Goal: Information Seeking & Learning: Learn about a topic

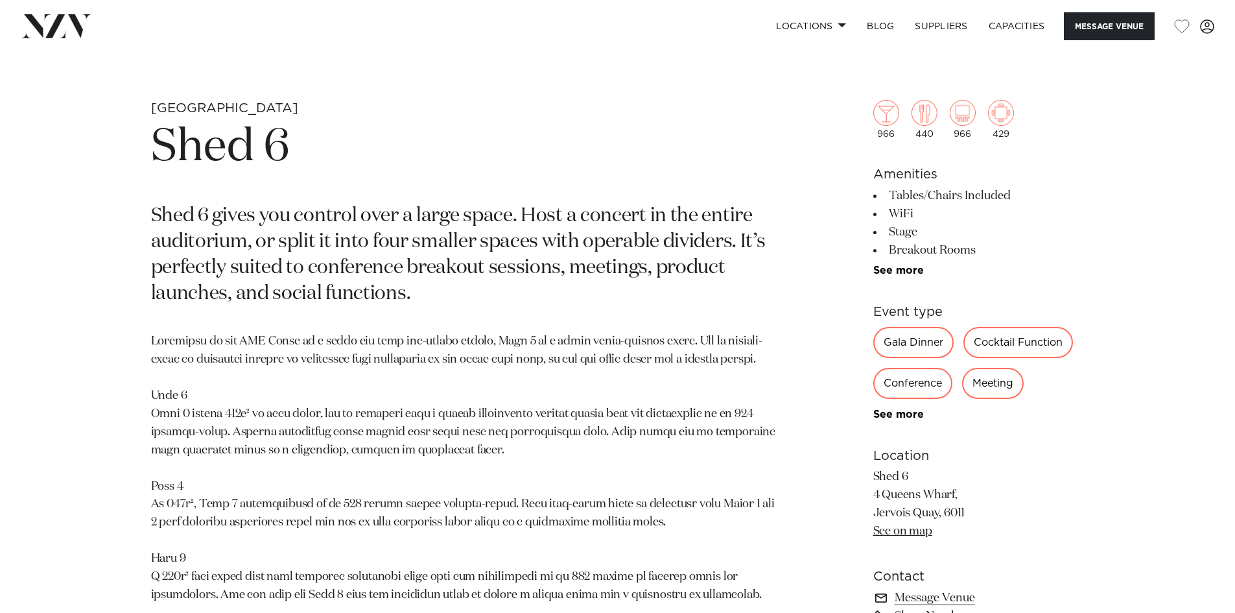
scroll to position [713, 0]
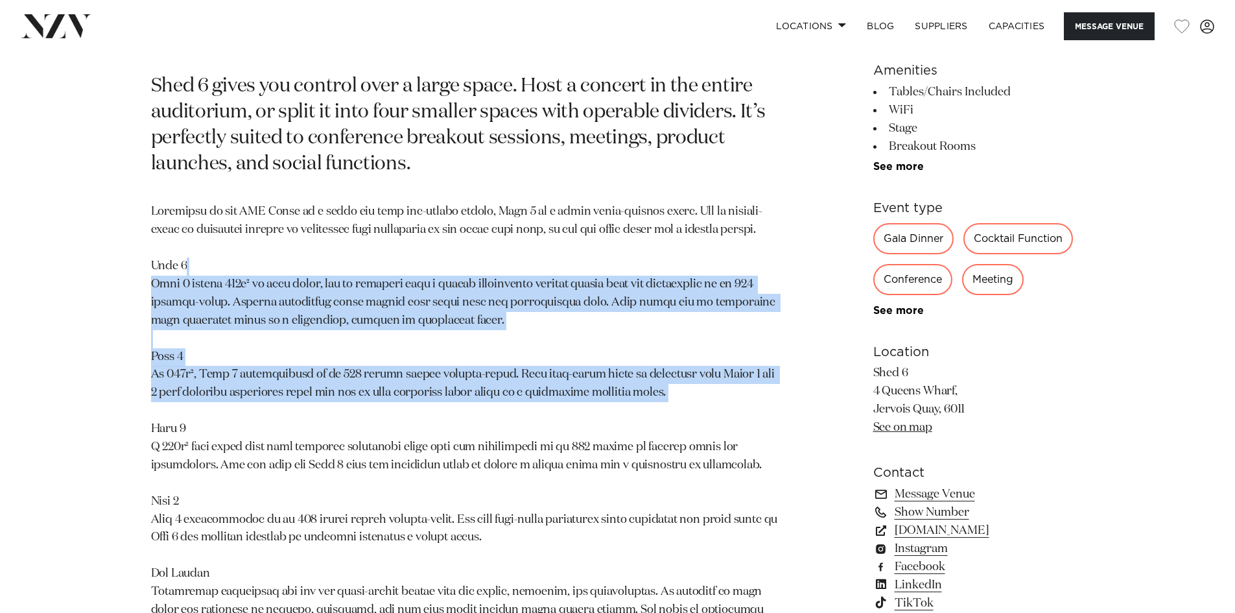
drag, startPoint x: 300, startPoint y: 284, endPoint x: 413, endPoint y: 425, distance: 180.9
click at [413, 425] on p at bounding box center [466, 420] width 630 height 434
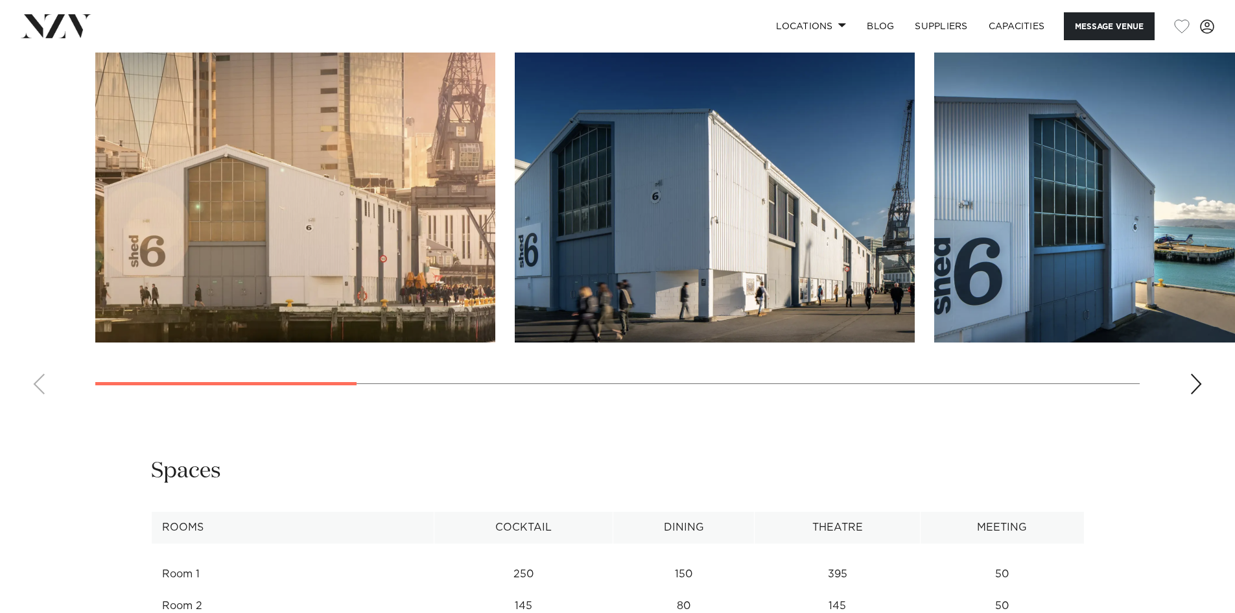
scroll to position [1427, 0]
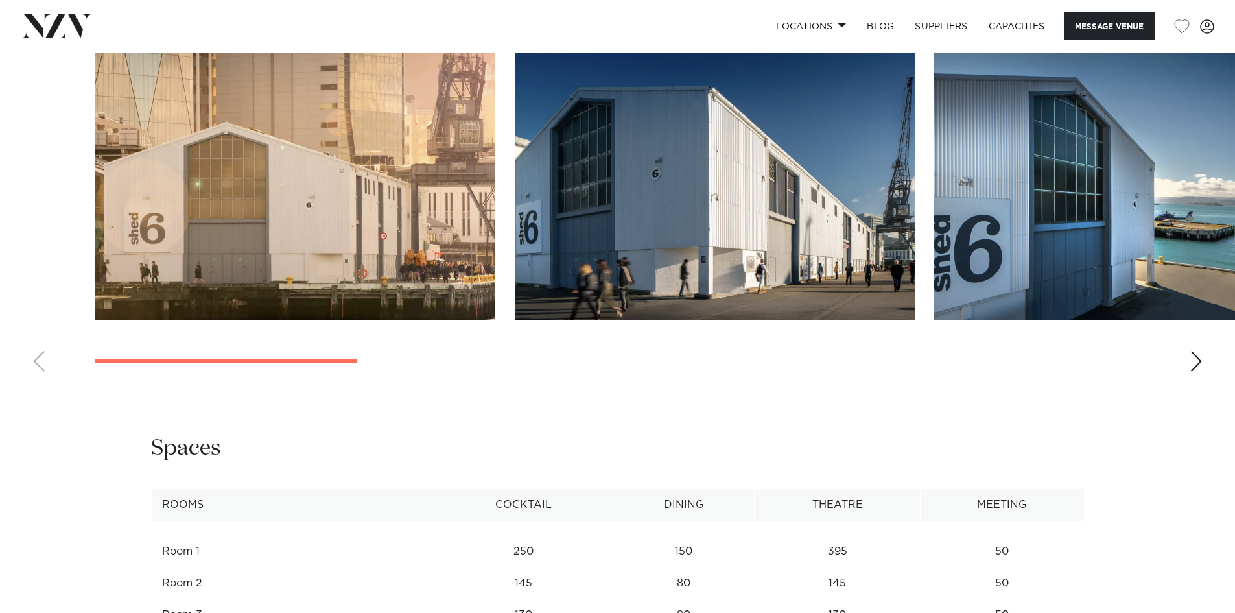
click at [1197, 369] on div "Next slide" at bounding box center [1196, 361] width 13 height 21
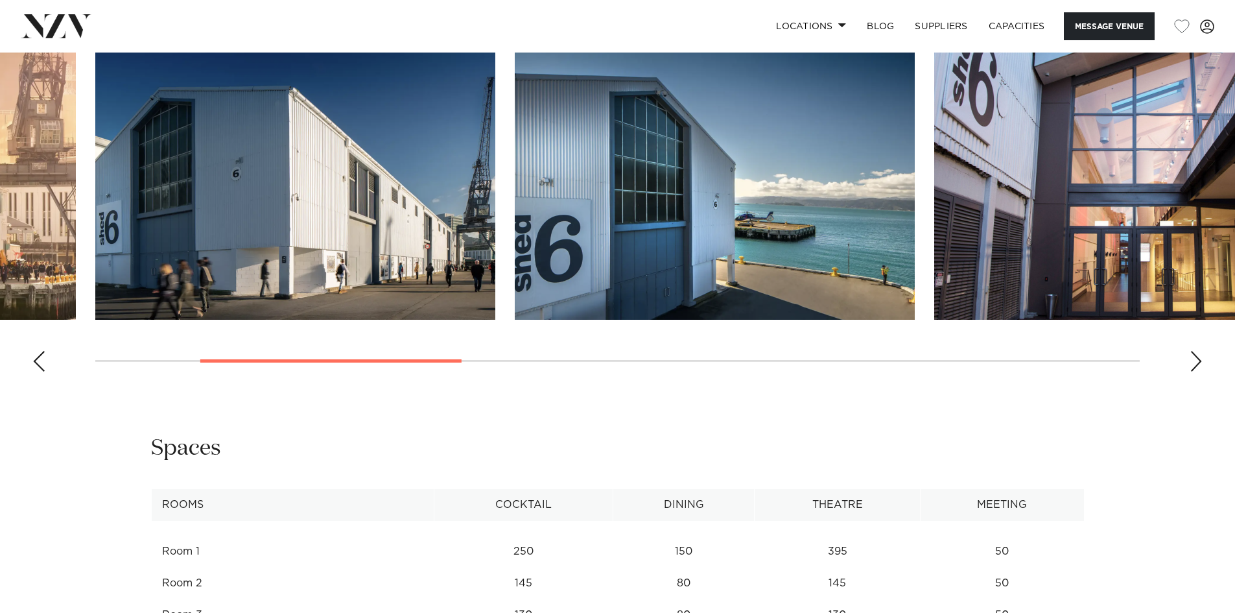
click at [1197, 369] on div "Next slide" at bounding box center [1196, 361] width 13 height 21
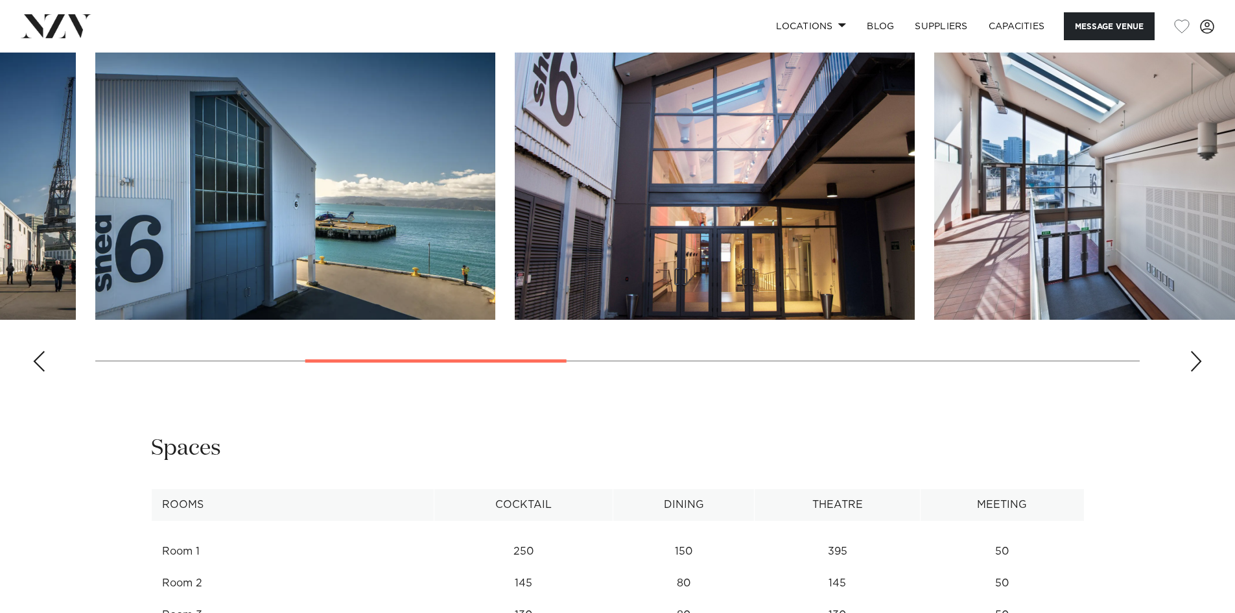
click at [1197, 369] on div "Next slide" at bounding box center [1196, 361] width 13 height 21
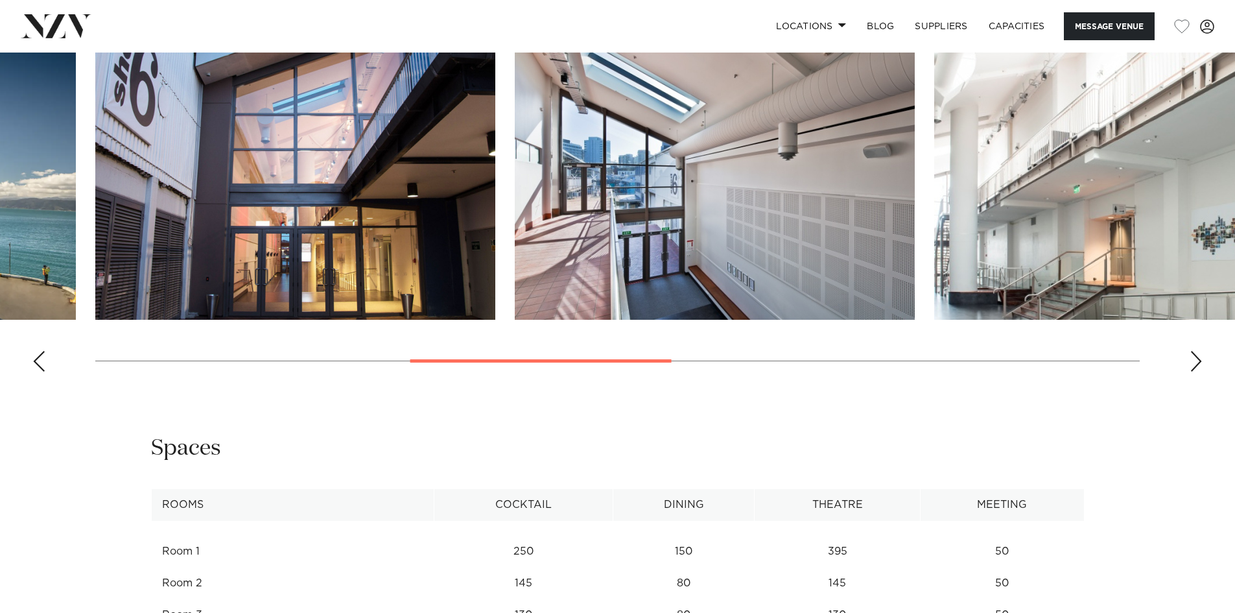
click at [1197, 369] on div "Next slide" at bounding box center [1196, 361] width 13 height 21
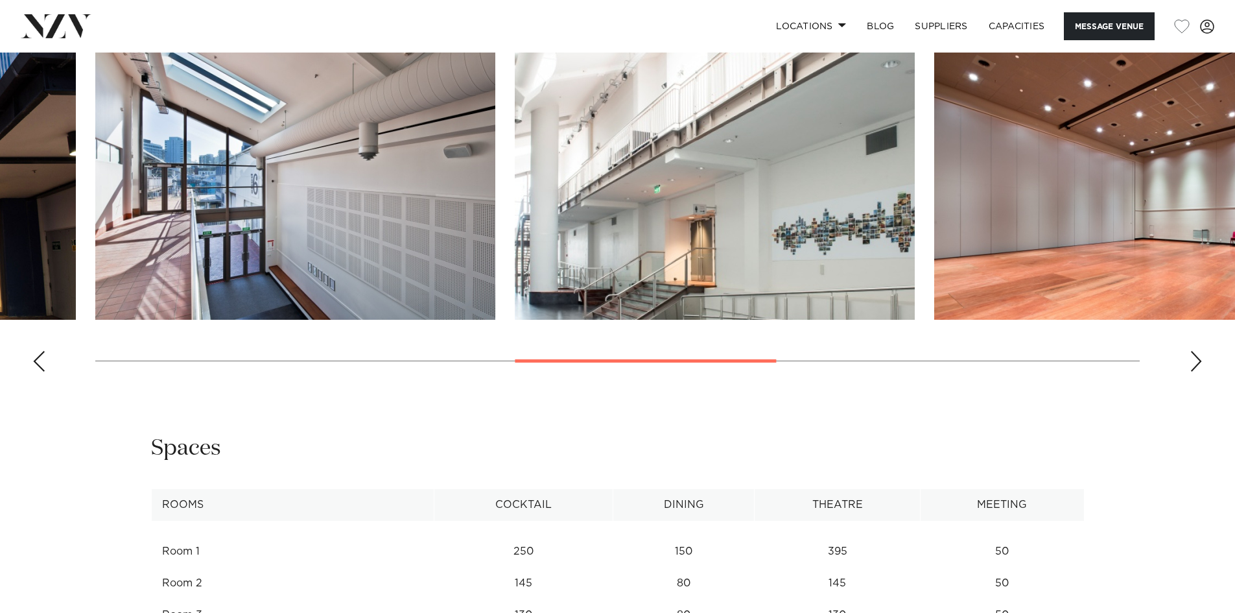
click at [1197, 369] on div "Next slide" at bounding box center [1196, 361] width 13 height 21
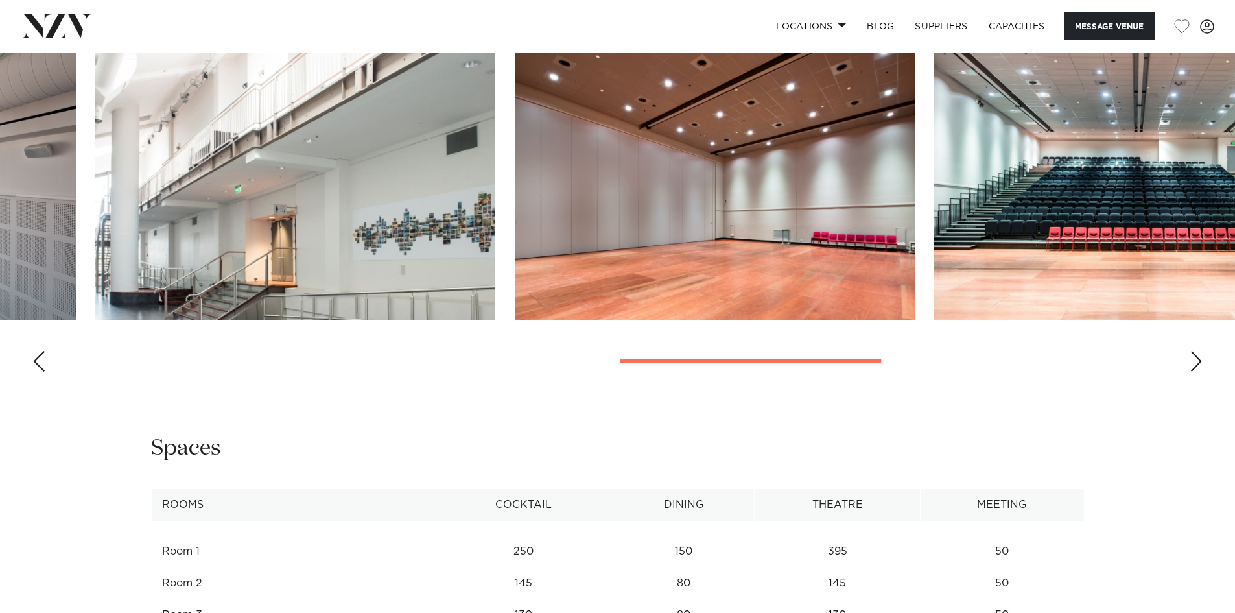
click at [1197, 369] on div "Next slide" at bounding box center [1196, 361] width 13 height 21
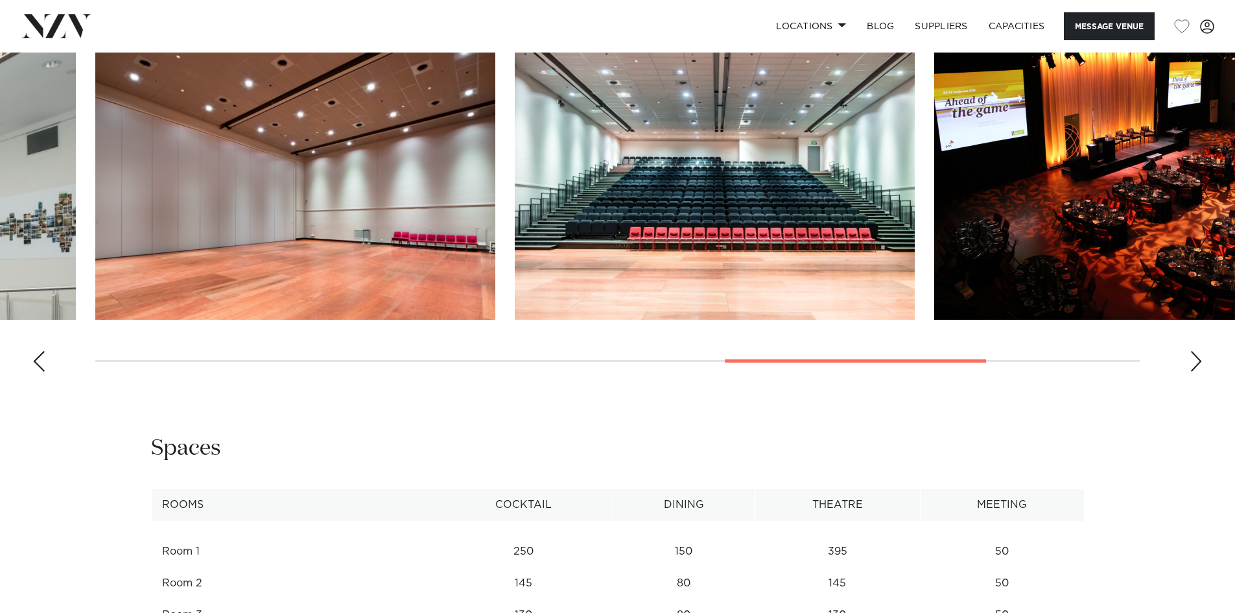
click at [1197, 369] on div "Next slide" at bounding box center [1196, 361] width 13 height 21
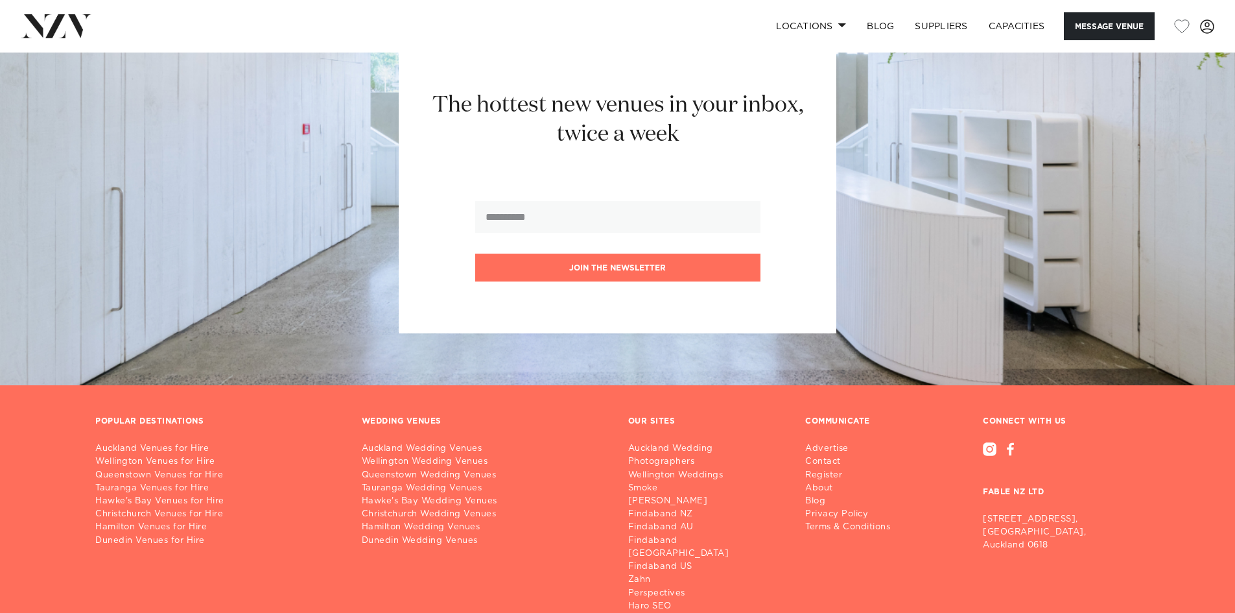
scroll to position [2882, 0]
